Goal: Find contact information: Find contact information

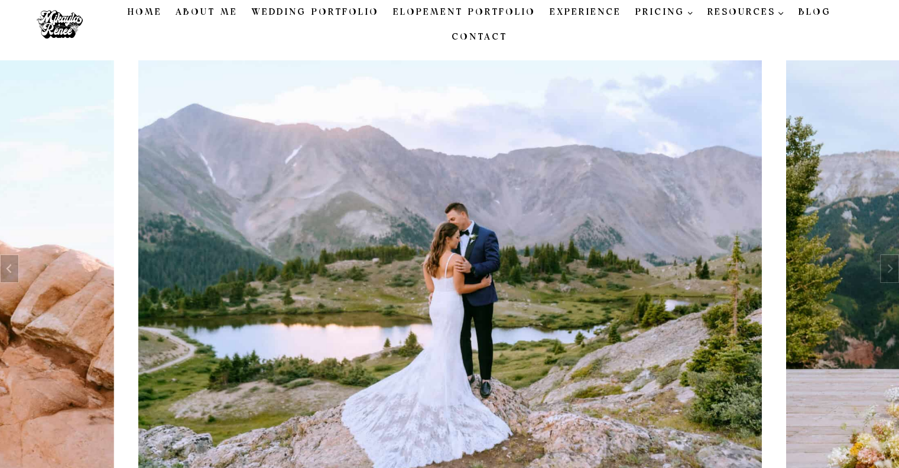
click at [514, 25] on link "Contact" at bounding box center [480, 37] width 70 height 25
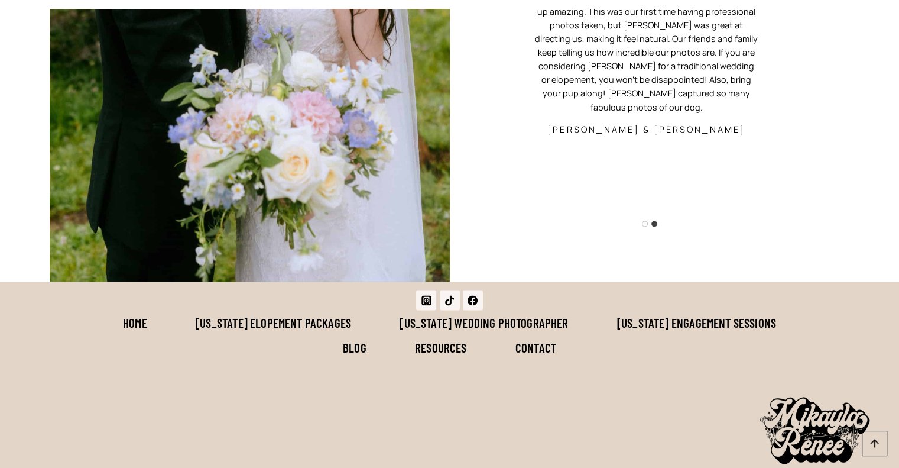
scroll to position [1891, 0]
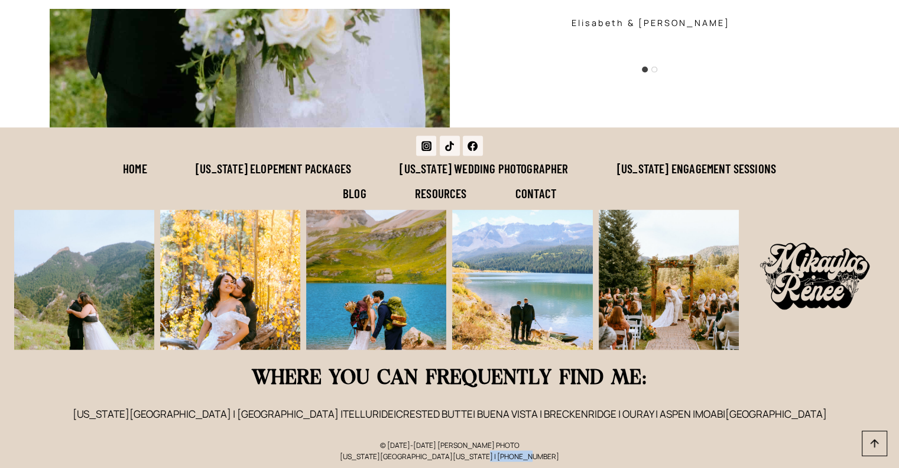
drag, startPoint x: 495, startPoint y: 453, endPoint x: 545, endPoint y: 453, distance: 50.3
click at [545, 453] on p "© [DATE]-[DATE] [PERSON_NAME] PHOTO [US_STATE][GEOGRAPHIC_DATA][US_STATE] | [PH…" at bounding box center [450, 450] width 734 height 22
copy p "[PHONE_NUMBER]"
click at [572, 444] on p "© [DATE]-[DATE] [PERSON_NAME] PHOTO [US_STATE][GEOGRAPHIC_DATA][US_STATE] | [PH…" at bounding box center [450, 450] width 734 height 22
